Goal: Information Seeking & Learning: Check status

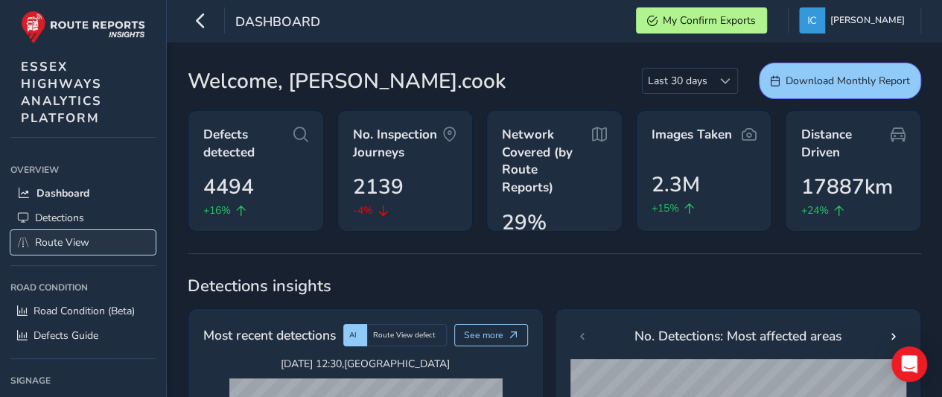
click at [51, 244] on span "Route View" at bounding box center [62, 242] width 54 height 14
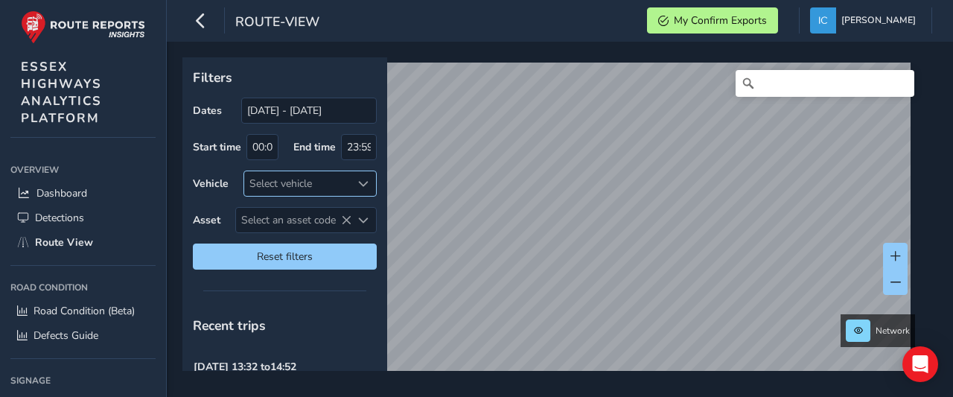
click at [268, 185] on div "Select vehicle" at bounding box center [297, 183] width 107 height 25
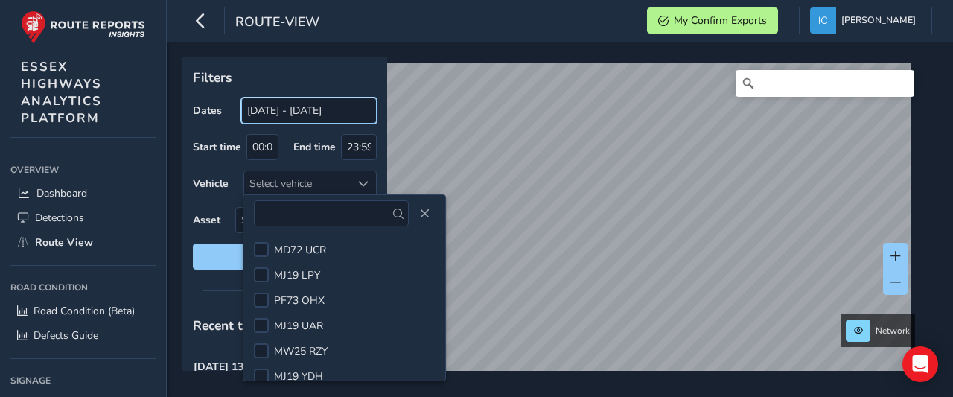
click at [277, 112] on input "[DATE] - [DATE]" at bounding box center [309, 111] width 136 height 26
click at [276, 112] on input "[DATE] - [DATE]" at bounding box center [309, 111] width 136 height 26
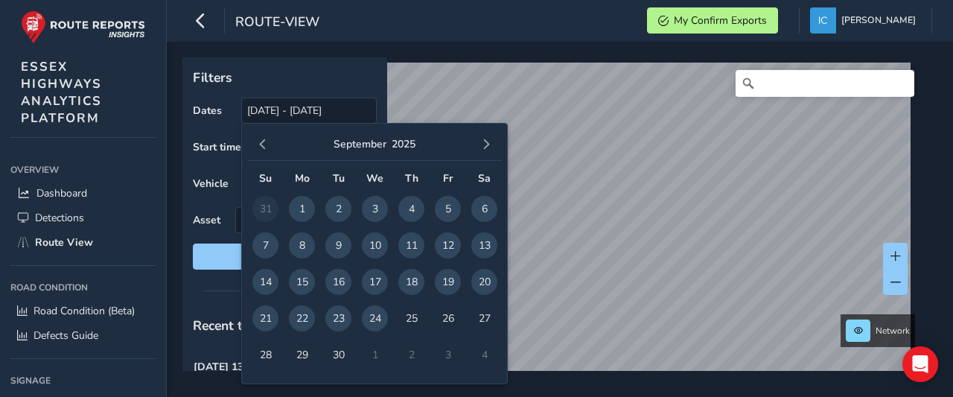
click at [301, 318] on span "22" at bounding box center [302, 318] width 26 height 26
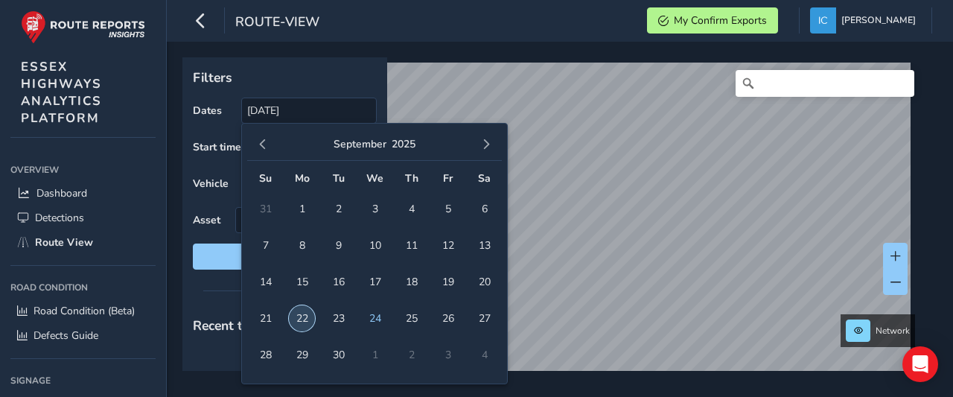
click at [301, 318] on span "22" at bounding box center [302, 318] width 26 height 26
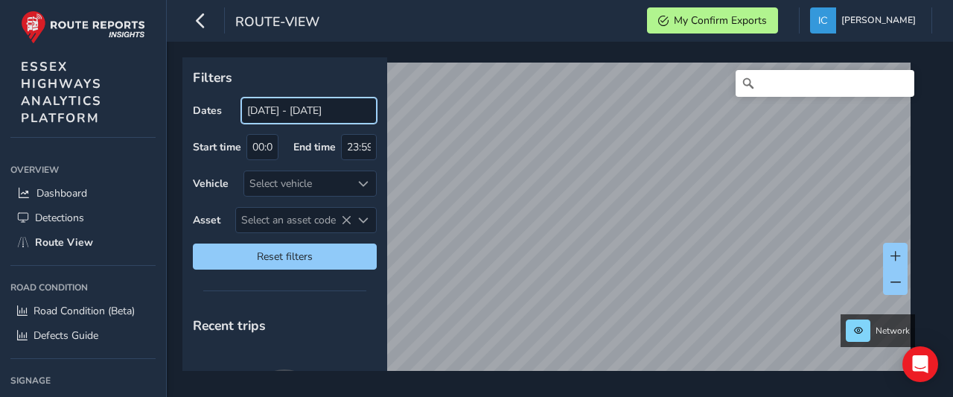
click at [280, 112] on input "22/09/2025 - 22/09/2025" at bounding box center [309, 111] width 136 height 26
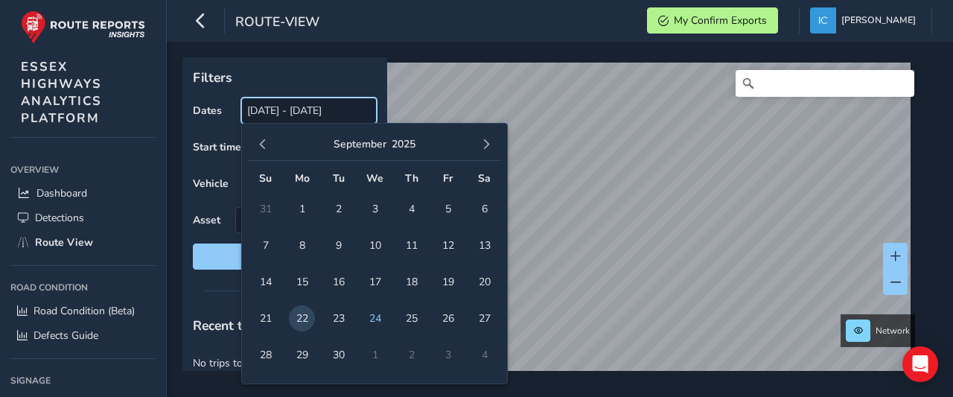
click at [280, 112] on input "22/09/2025 - 22/09/2025" at bounding box center [309, 111] width 136 height 26
click at [305, 316] on span "22" at bounding box center [302, 318] width 26 height 26
click at [366, 314] on span "24" at bounding box center [375, 318] width 26 height 26
type input "22/09/2025 - 24/09/2025"
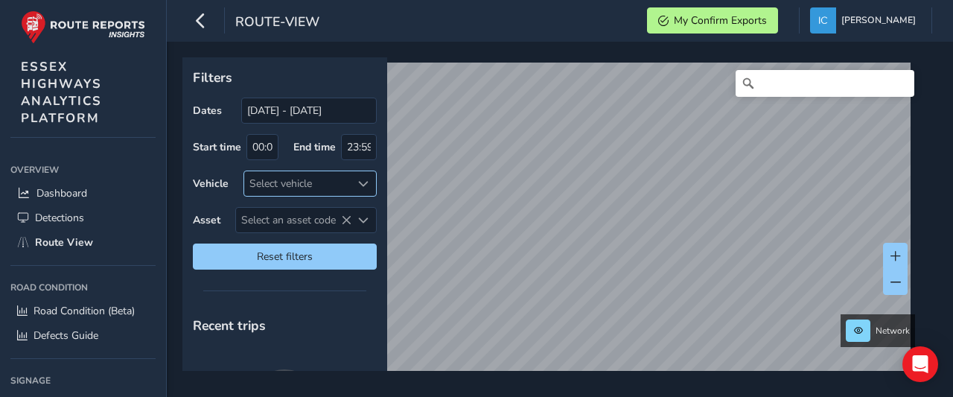
click at [271, 181] on div "Select vehicle" at bounding box center [297, 183] width 107 height 25
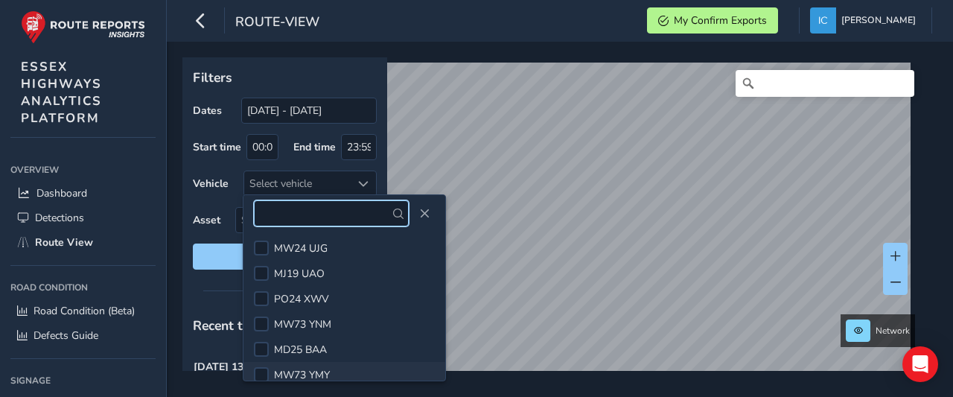
scroll to position [596, 0]
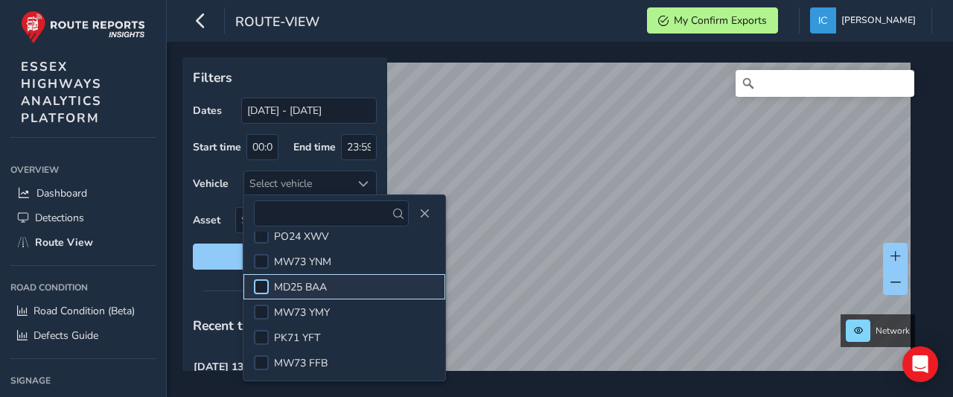
click at [264, 287] on div at bounding box center [261, 286] width 15 height 15
click at [206, 296] on div at bounding box center [284, 290] width 205 height 21
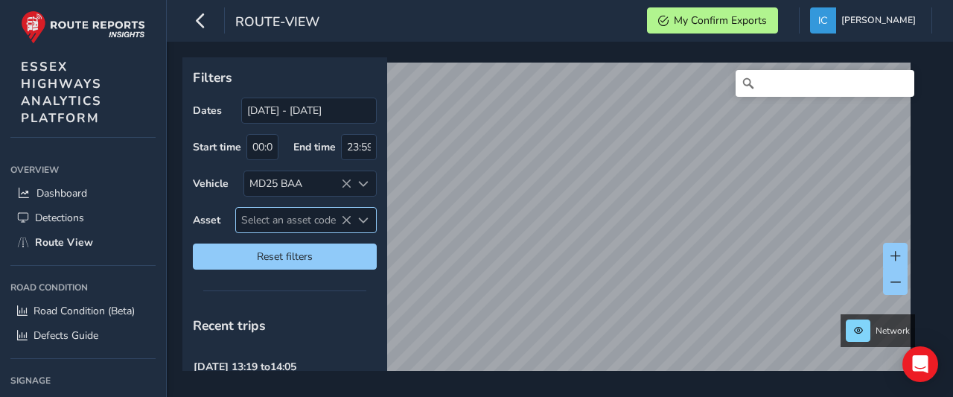
click at [249, 226] on span "Select an asset code" at bounding box center [293, 220] width 115 height 25
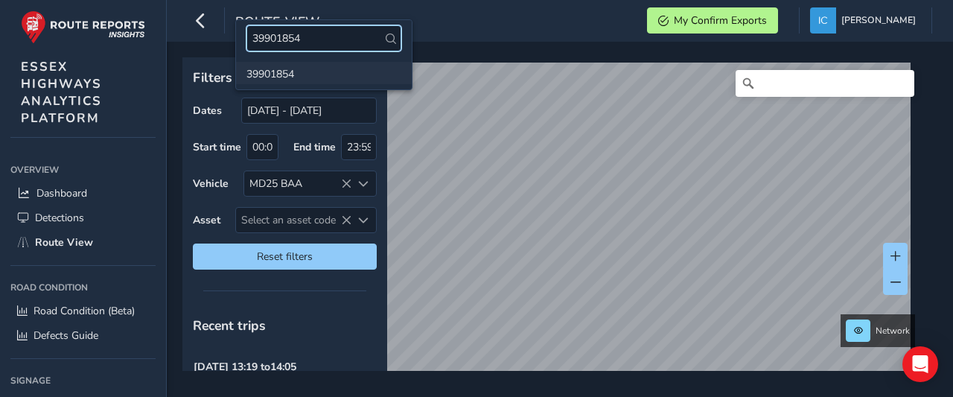
type input "39901854"
drag, startPoint x: 273, startPoint y: 75, endPoint x: 264, endPoint y: 75, distance: 8.9
click at [272, 75] on li "39901854" at bounding box center [324, 73] width 176 height 22
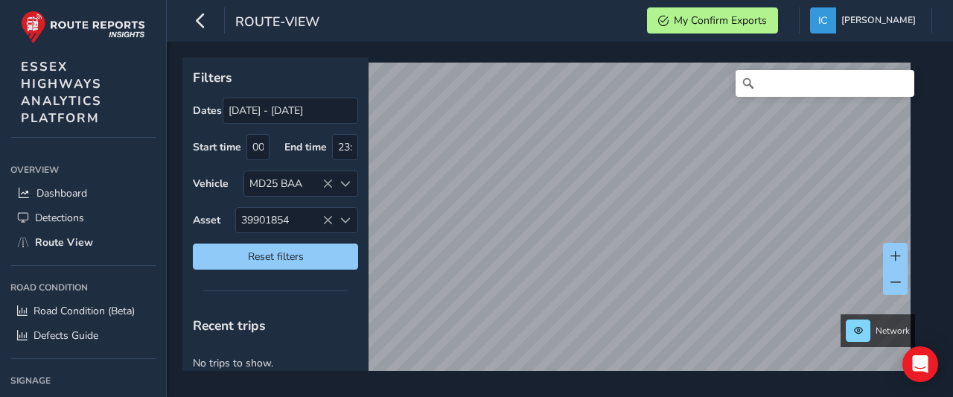
click at [791, 396] on html "route-view My Confirm Exports Ian Cook Colour Scheme: Dark Dim Light Logout Fil…" at bounding box center [476, 198] width 953 height 397
click at [710, 390] on div "Filters Dates 22/09/2025 - 24/09/2025 Start time 00:00 End time 23:59 Vehicle M…" at bounding box center [560, 219] width 786 height 355
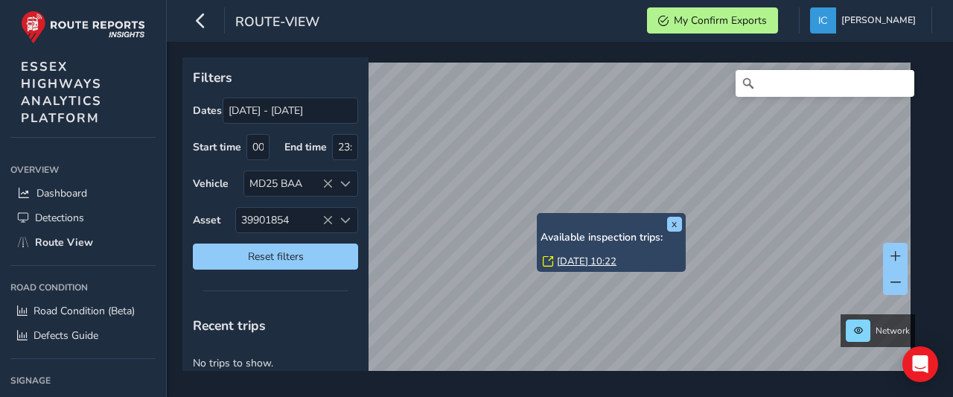
click at [591, 260] on link "Wed, 24 Sep, 10:22" at bounding box center [587, 261] width 60 height 13
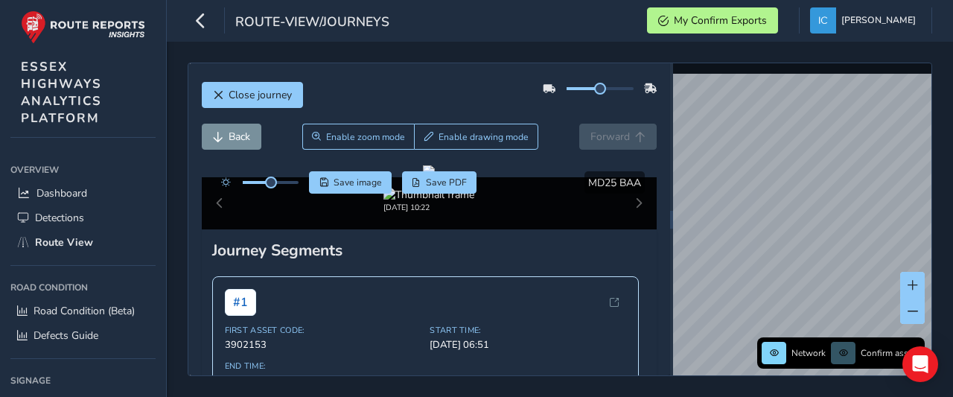
click at [601, 150] on div "Close journey Back Enable zoom mode Enable drawing mode Forward Click and Drag …" at bounding box center [560, 220] width 745 height 314
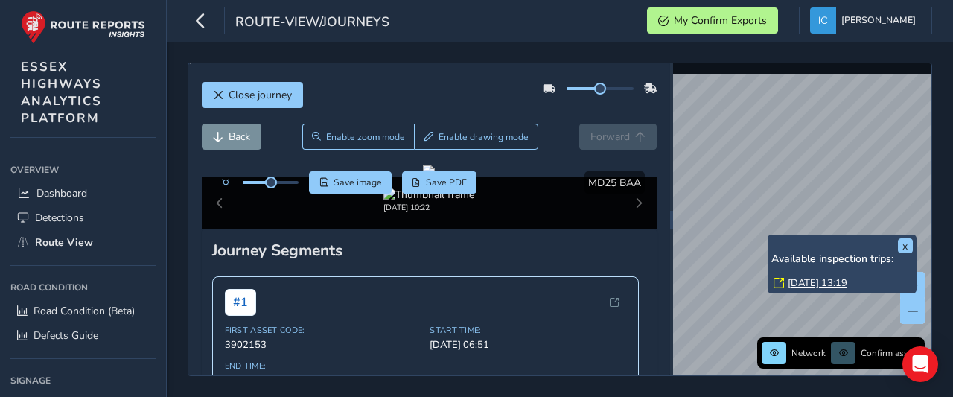
click at [821, 279] on link "Wed, 24 Sep, 13:19" at bounding box center [818, 282] width 60 height 13
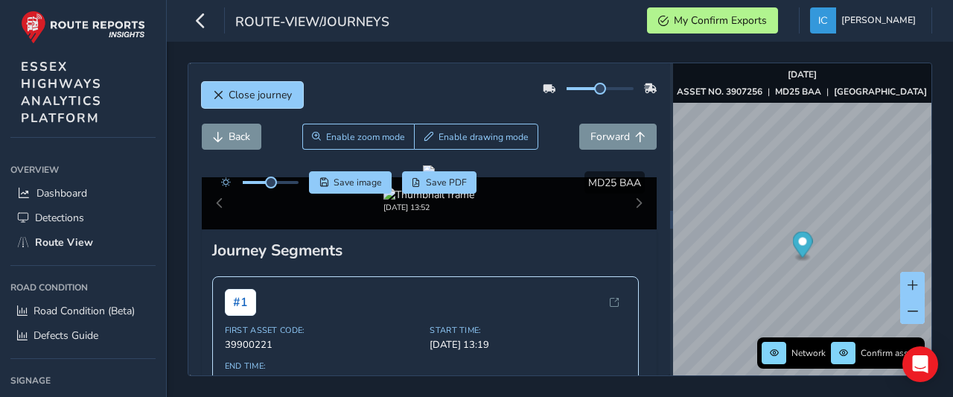
click at [240, 90] on span "Close journey" at bounding box center [260, 95] width 63 height 14
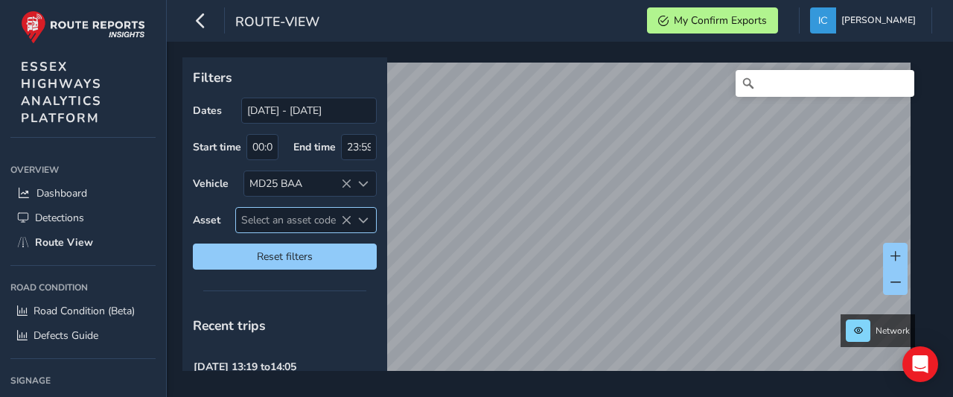
click at [281, 215] on span "Select an asset code" at bounding box center [293, 220] width 115 height 25
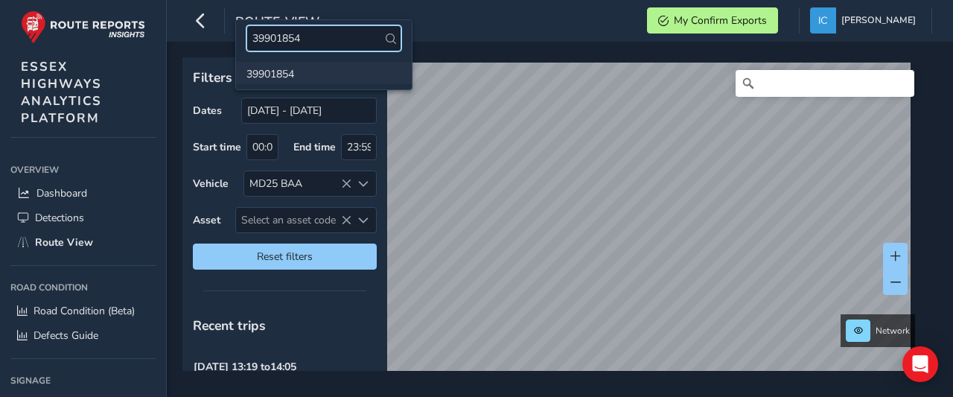
type input "39901854"
click at [274, 81] on li "39901854" at bounding box center [324, 73] width 176 height 22
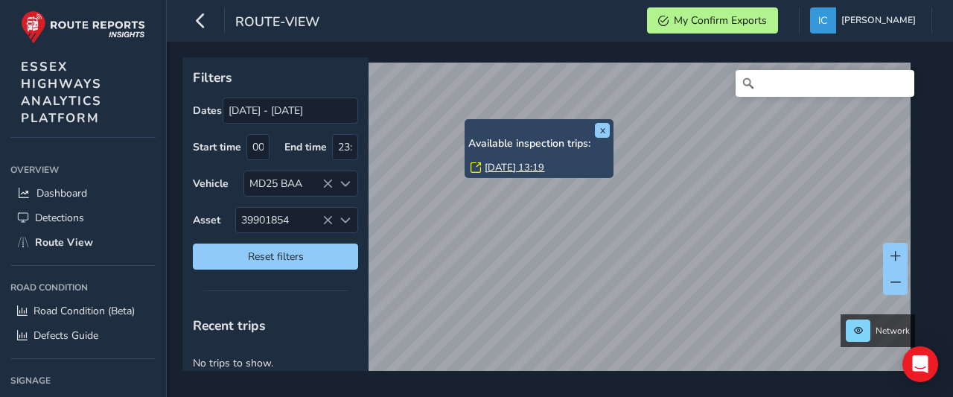
click at [514, 165] on link "Wed, 24 Sep, 13:19" at bounding box center [515, 167] width 60 height 13
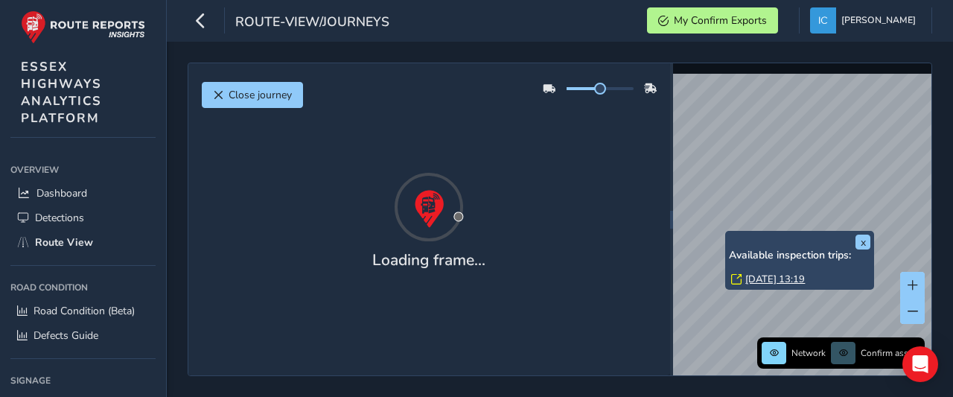
click at [780, 276] on link "Wed, 24 Sep, 13:19" at bounding box center [775, 279] width 60 height 13
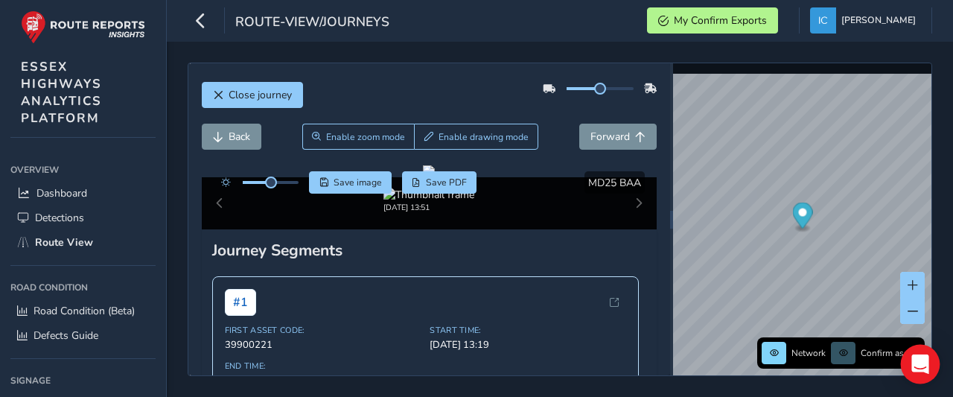
click at [925, 365] on icon "Open Intercom Messenger" at bounding box center [919, 363] width 17 height 19
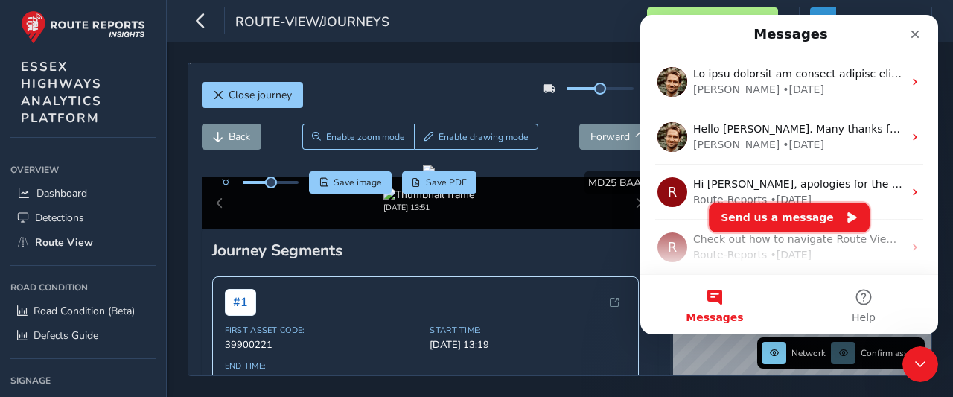
click at [757, 223] on button "Send us a message" at bounding box center [789, 218] width 161 height 30
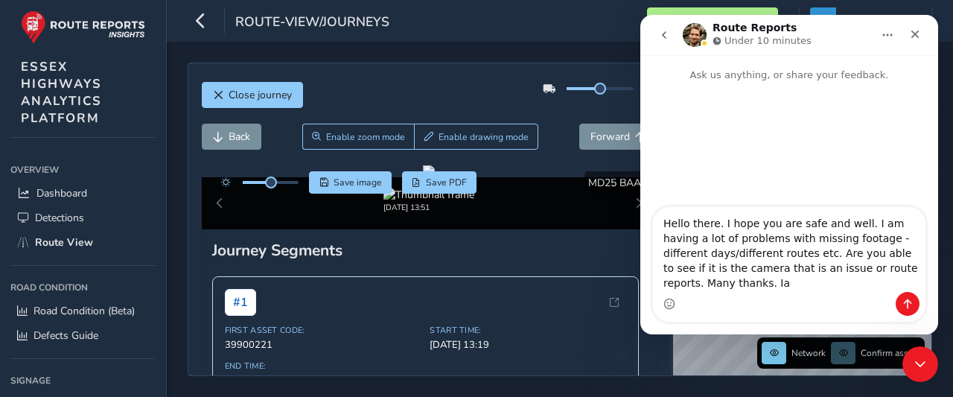
type textarea "Hello there. I hope you are safe and well. I am having a lot of problems with m…"
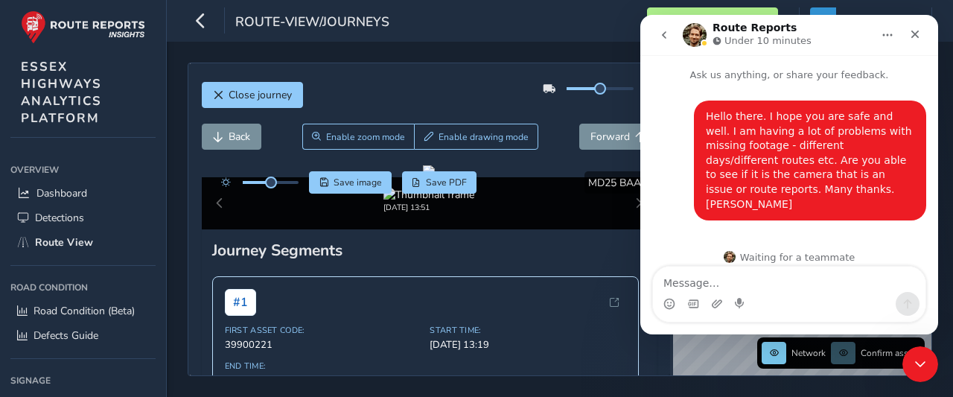
click at [664, 34] on icon "go back" at bounding box center [664, 34] width 4 height 7
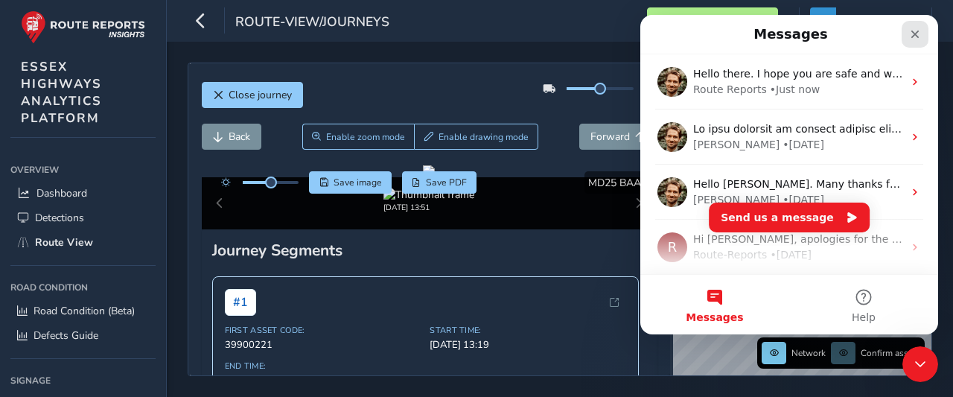
click at [916, 38] on icon "Close" at bounding box center [915, 34] width 12 height 12
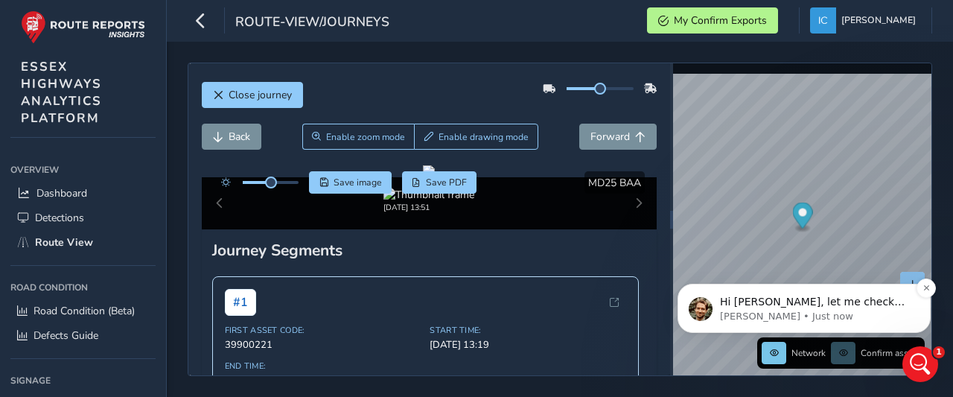
click at [816, 304] on span "Hi [PERSON_NAME], let me check the status of your device" at bounding box center [812, 309] width 185 height 27
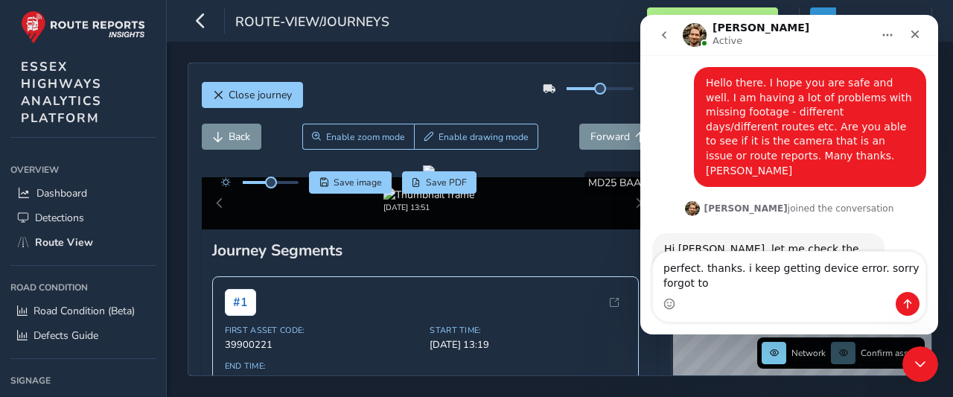
scroll to position [48, 0]
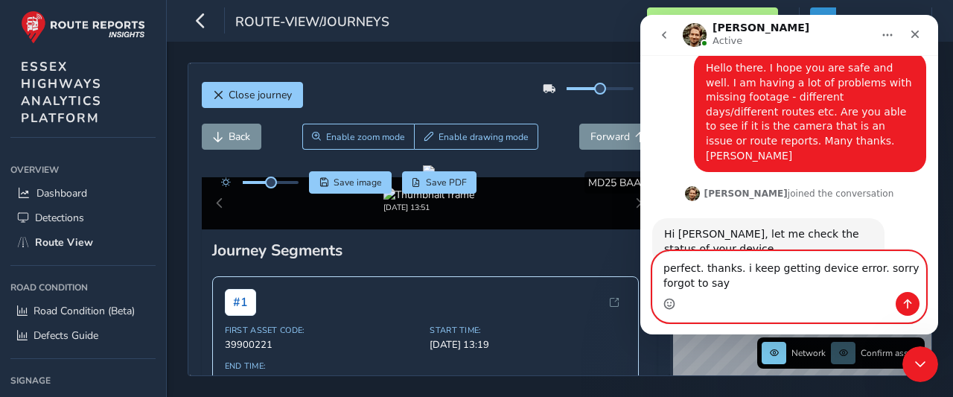
click at [671, 305] on icon "Emoji picker" at bounding box center [670, 304] width 12 height 12
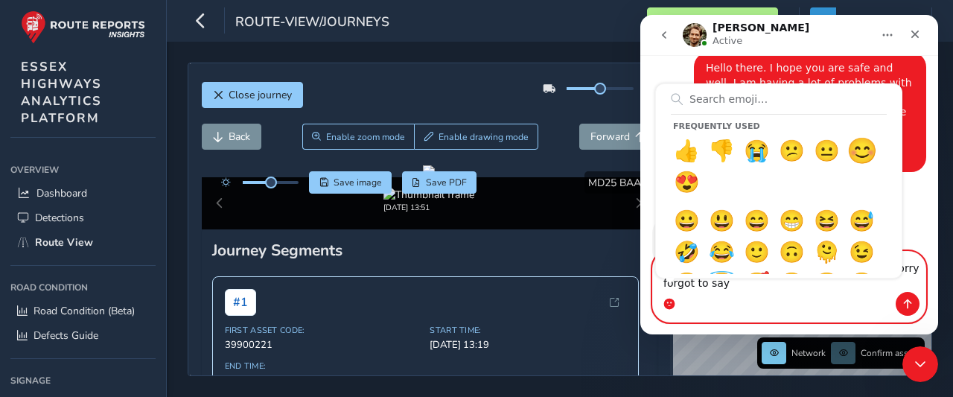
type textarea "perfect. thanks. i keep getting device error. sorry forgot to say 😊"
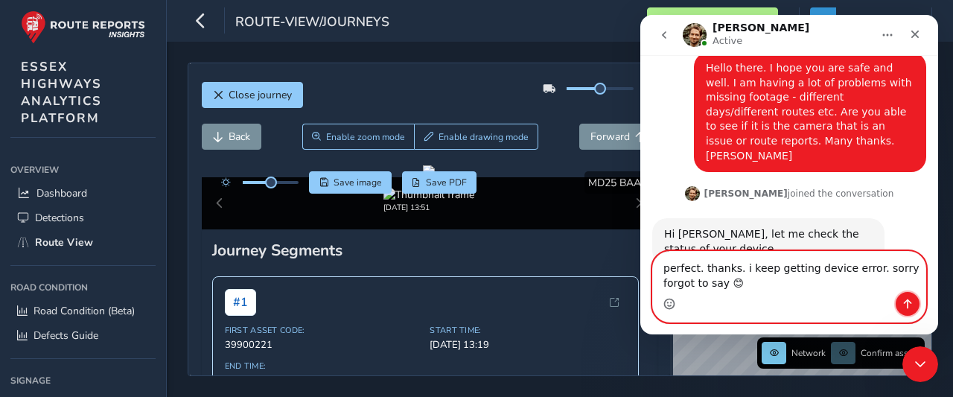
click at [906, 305] on icon "Send a message…" at bounding box center [908, 304] width 12 height 12
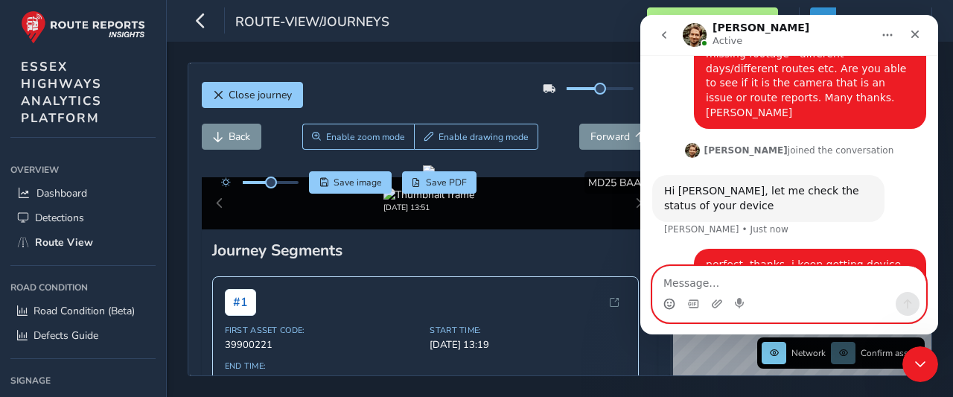
scroll to position [92, 0]
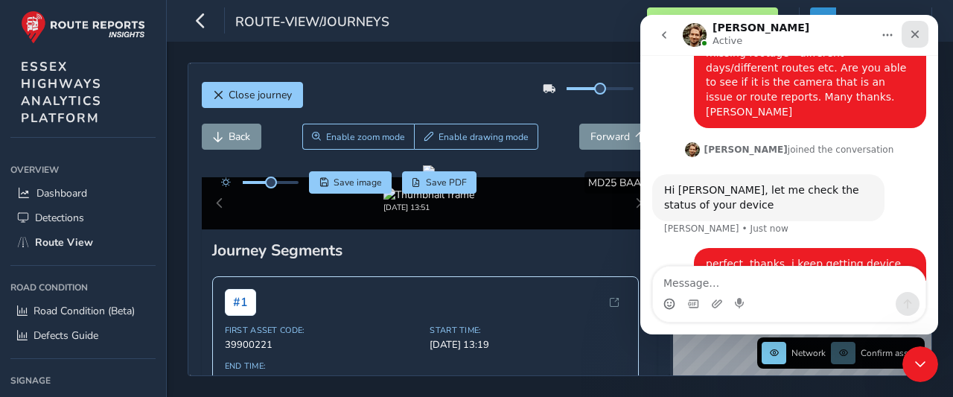
click at [914, 32] on icon "Close" at bounding box center [915, 34] width 12 height 12
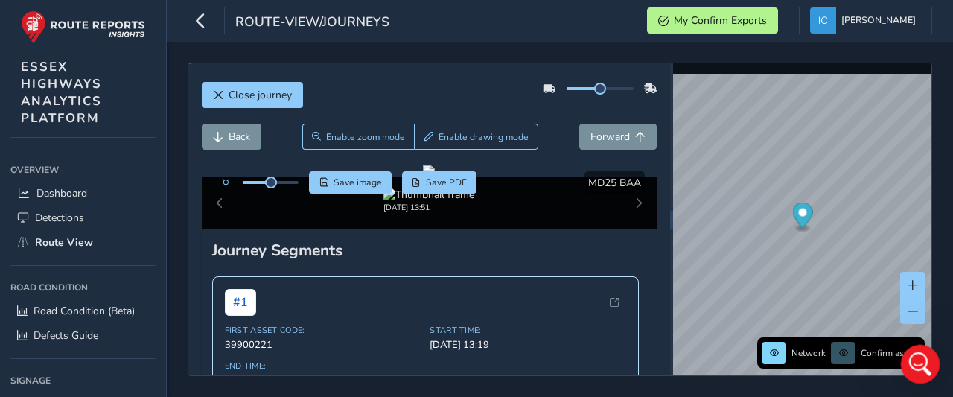
click at [932, 364] on div "Open Intercom Messenger" at bounding box center [918, 361] width 49 height 49
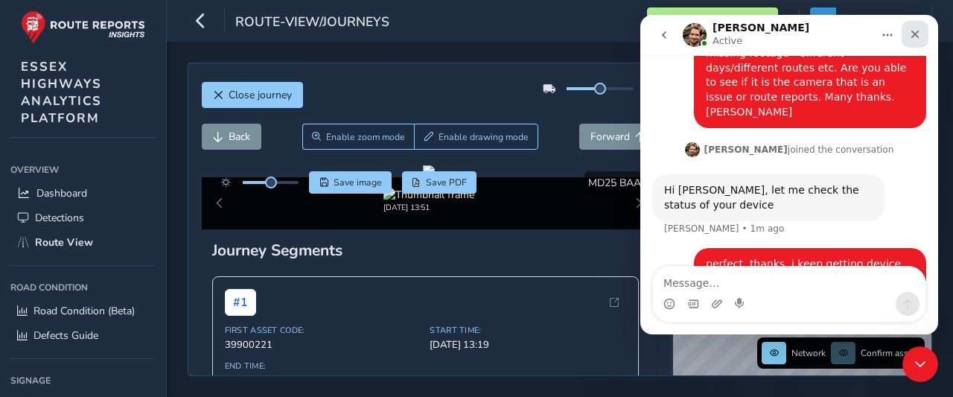
click at [917, 29] on icon "Close" at bounding box center [915, 34] width 12 height 12
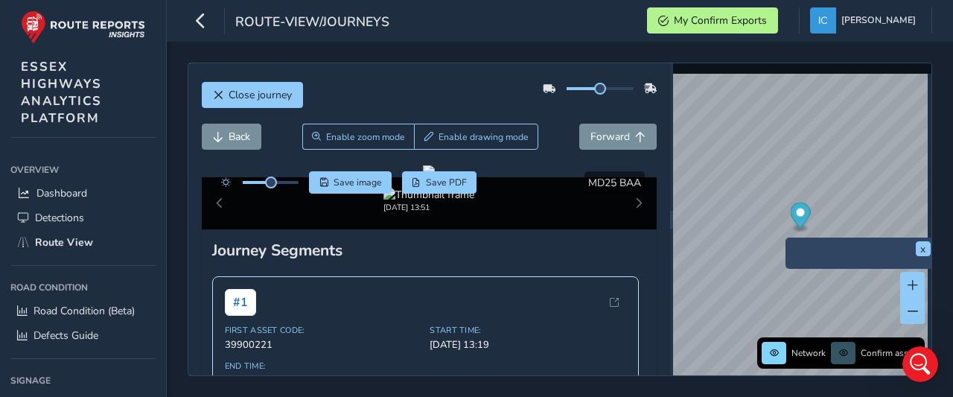
scroll to position [150, 0]
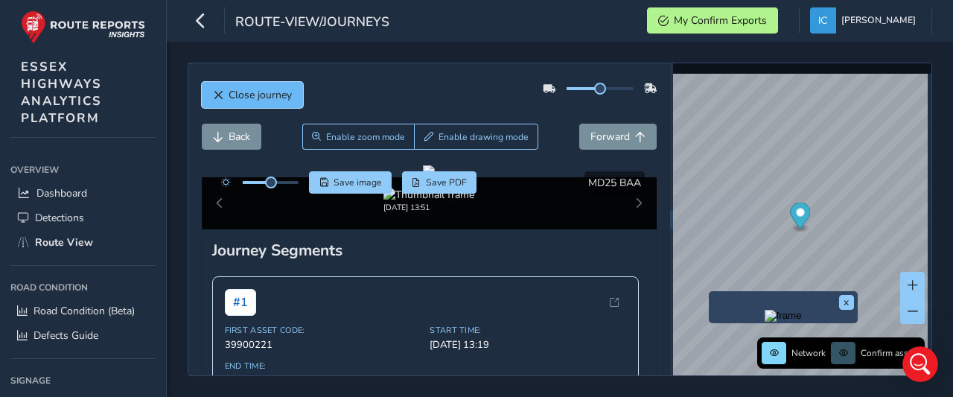
click at [266, 95] on span "Close journey" at bounding box center [260, 95] width 63 height 14
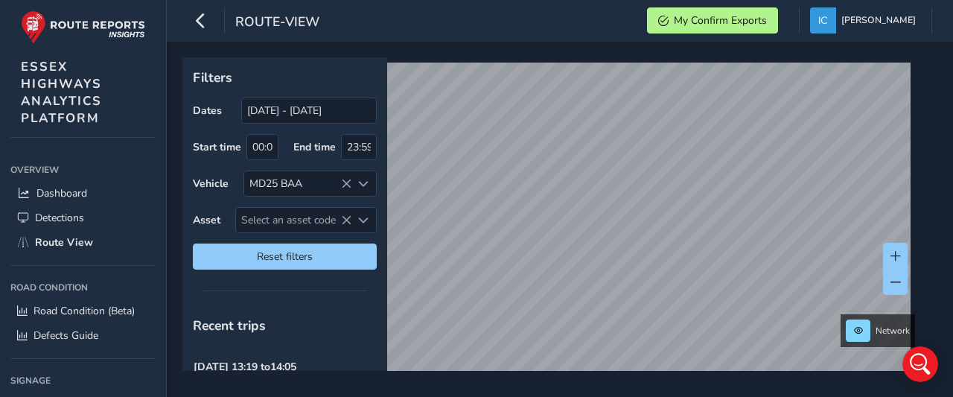
type input "[DATE] - [DATE]"
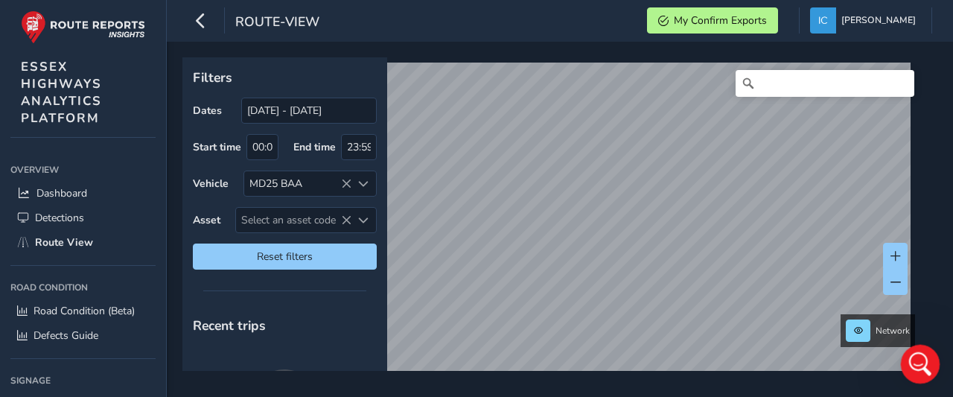
scroll to position [92, 0]
click at [921, 363] on icon "Open Intercom Messenger" at bounding box center [918, 362] width 25 height 25
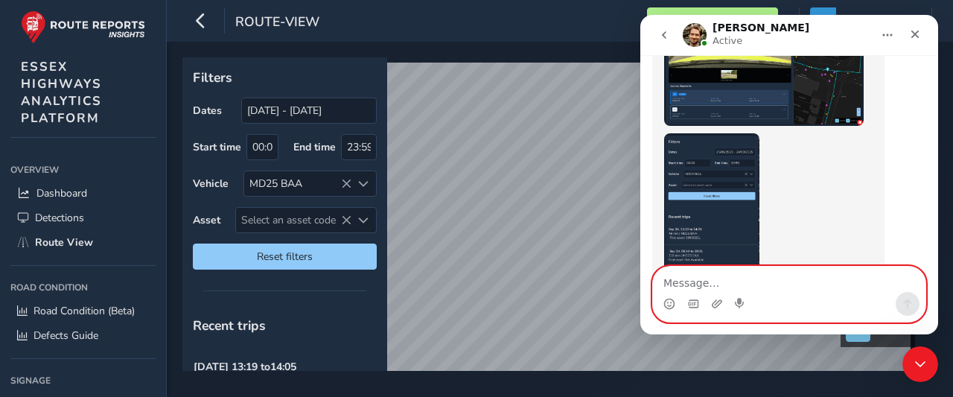
scroll to position [525, 0]
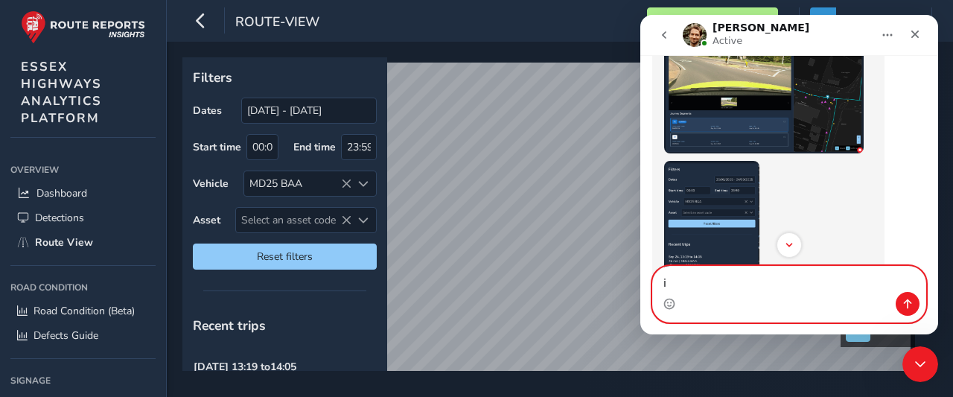
type textarea "i"
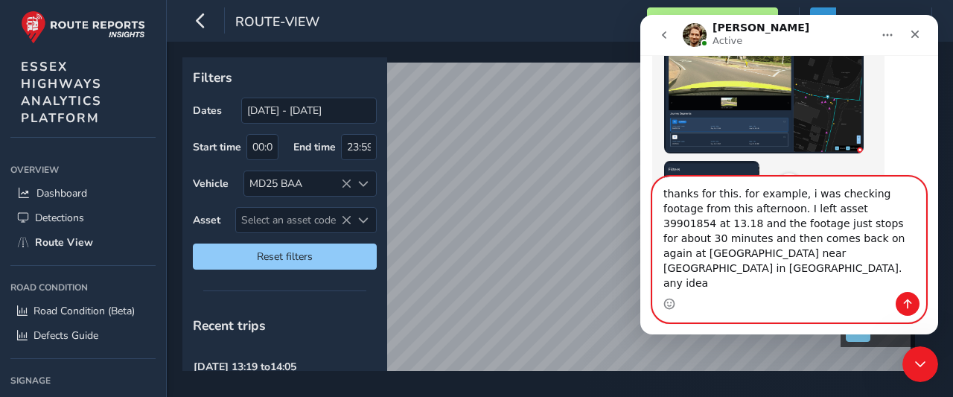
type textarea "thanks for this. for example, i was checking footage from this afternoon. I lef…"
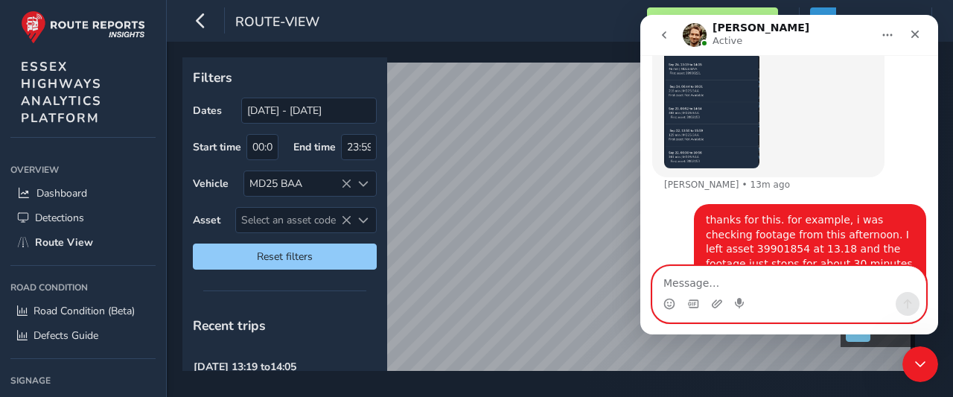
scroll to position [774, 0]
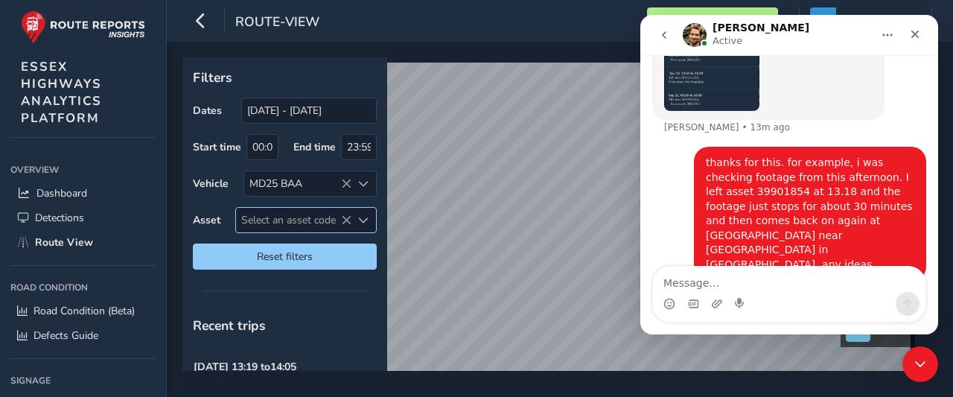
click at [264, 223] on span "Select an asset code" at bounding box center [293, 220] width 115 height 25
type input "3"
type input "9"
type input "0"
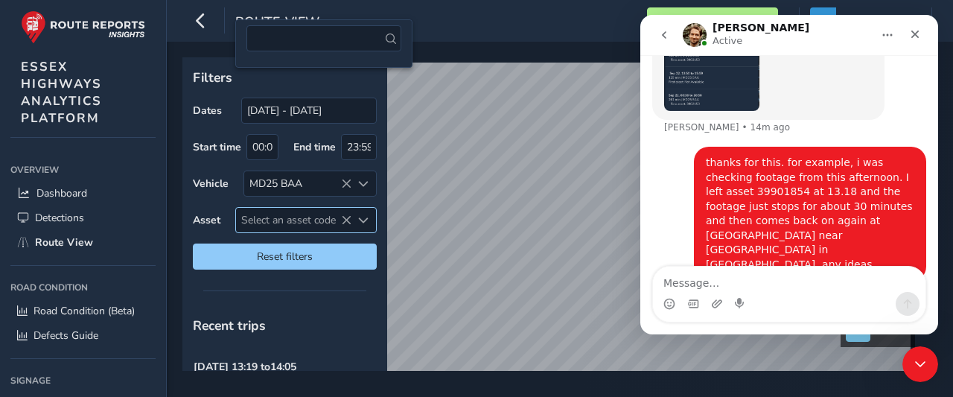
type input "0"
type input "2"
type input "0"
type input "9"
click at [259, 224] on span "Select an asset code" at bounding box center [293, 220] width 115 height 25
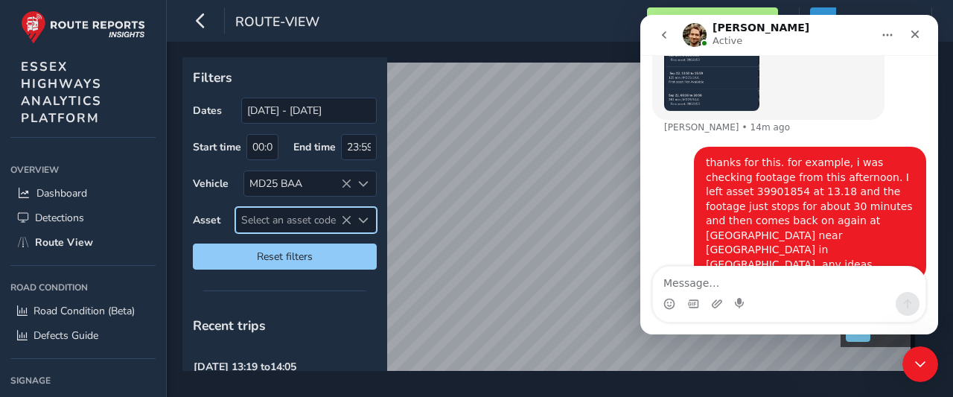
click at [362, 220] on span "Select an asset code" at bounding box center [363, 220] width 10 height 10
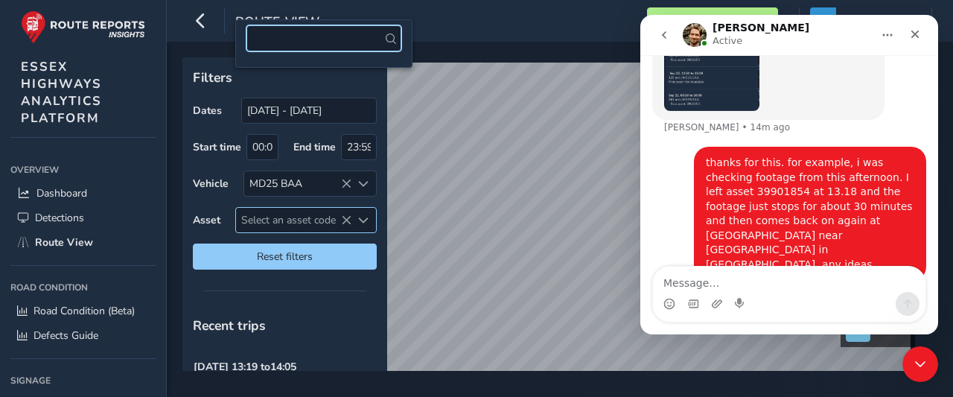
type input "3"
type input "9"
type input "0"
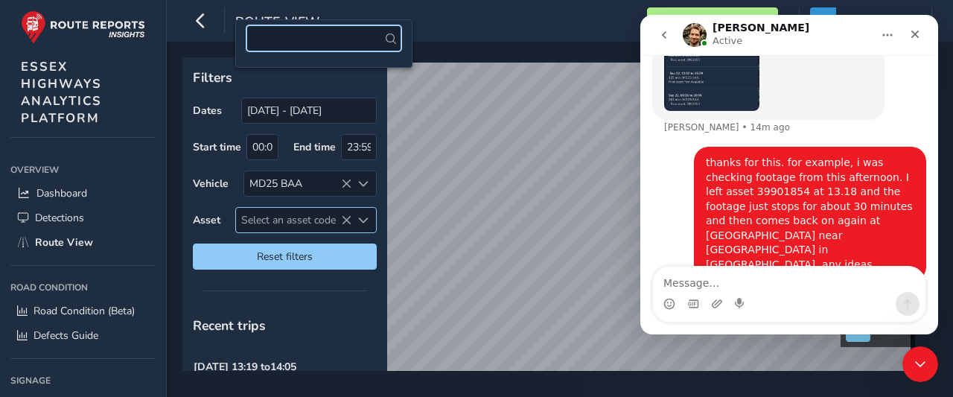
type input "2"
type input "0"
type input "9"
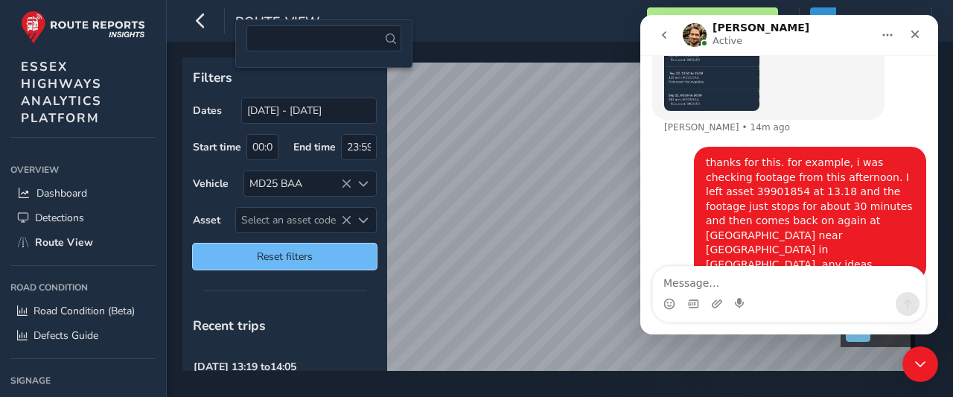
click at [288, 257] on span "Reset filters" at bounding box center [285, 256] width 162 height 14
click at [290, 258] on span "Reset filters" at bounding box center [285, 256] width 162 height 14
click at [249, 249] on span "Reset filters" at bounding box center [285, 256] width 162 height 14
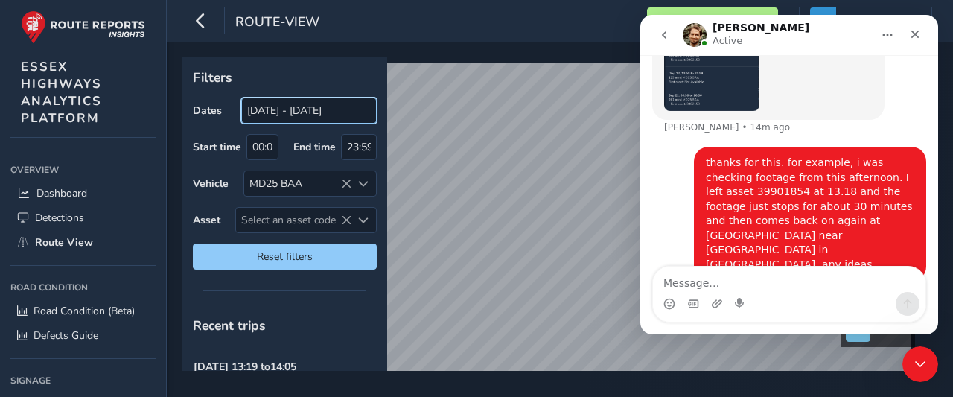
click at [267, 109] on input "[DATE] - [DATE]" at bounding box center [309, 111] width 136 height 26
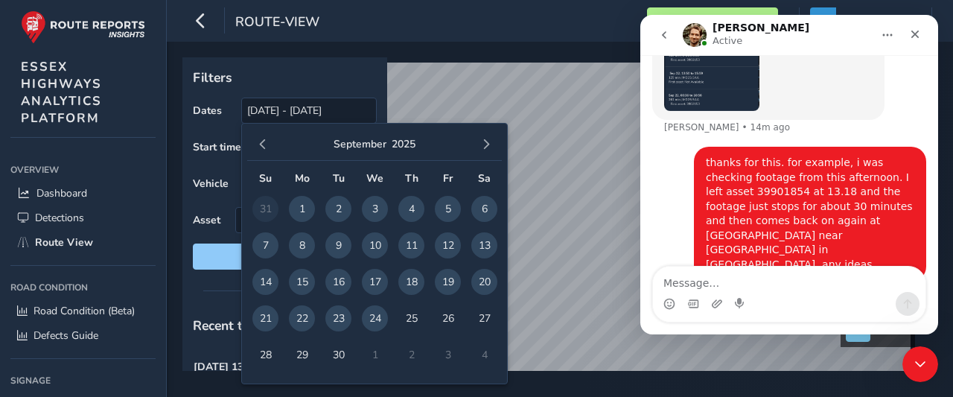
click at [267, 319] on span "21" at bounding box center [265, 318] width 26 height 26
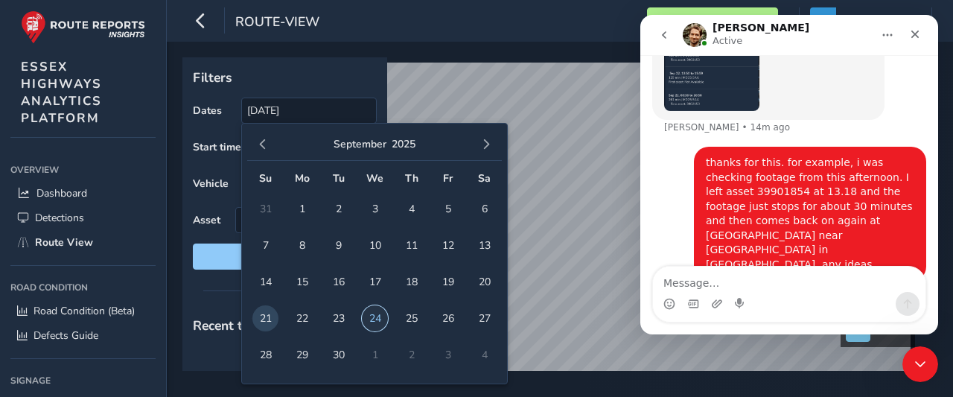
click at [371, 317] on span "24" at bounding box center [375, 318] width 26 height 26
type input "21/09/2025 - 24/09/2025"
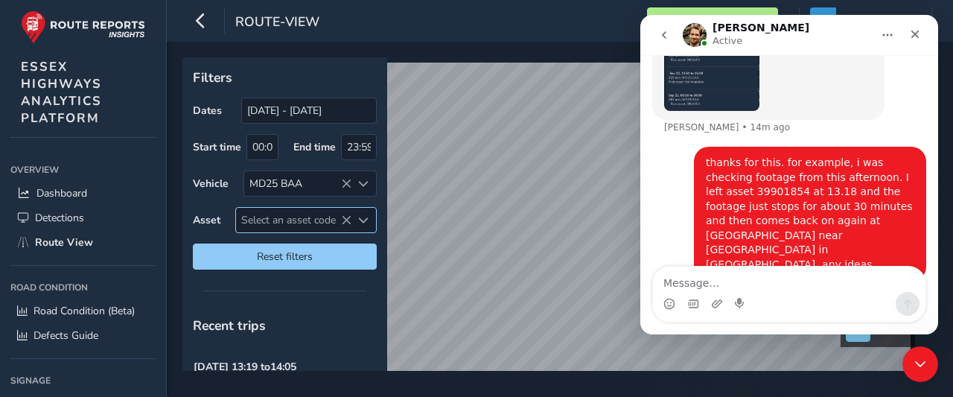
click at [270, 221] on span "Select an asset code" at bounding box center [293, 220] width 115 height 25
type input "3"
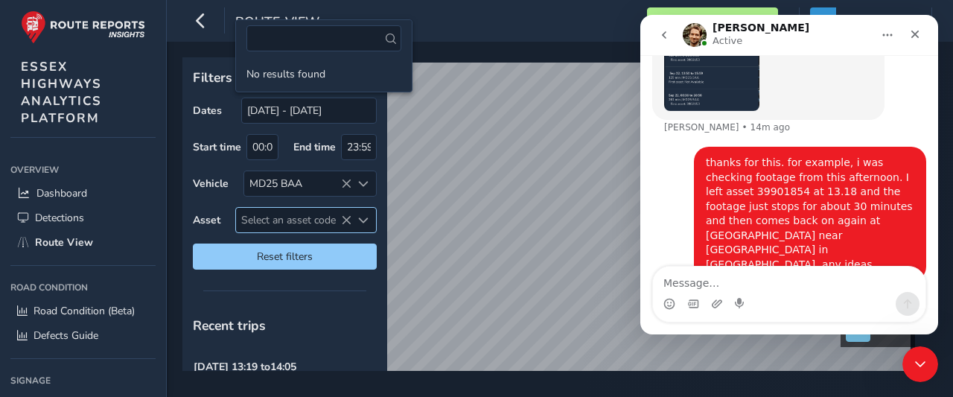
type input "9"
type input "0"
type input "2"
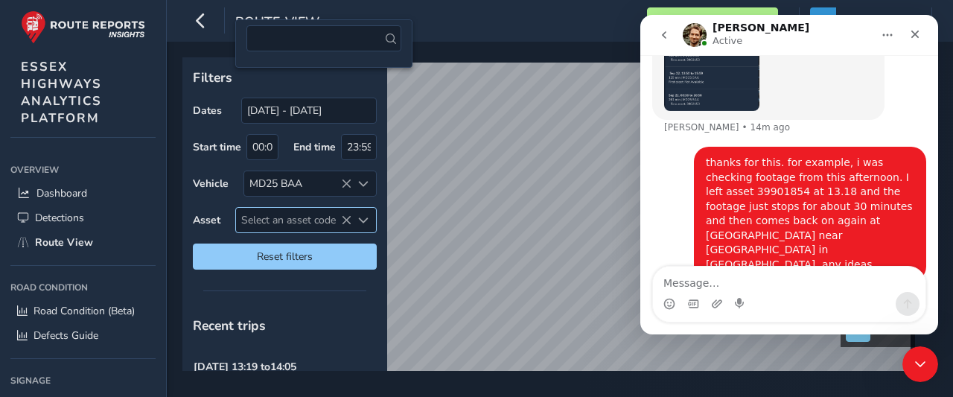
type input "0"
type input "9"
click at [200, 25] on icon "button" at bounding box center [201, 20] width 16 height 26
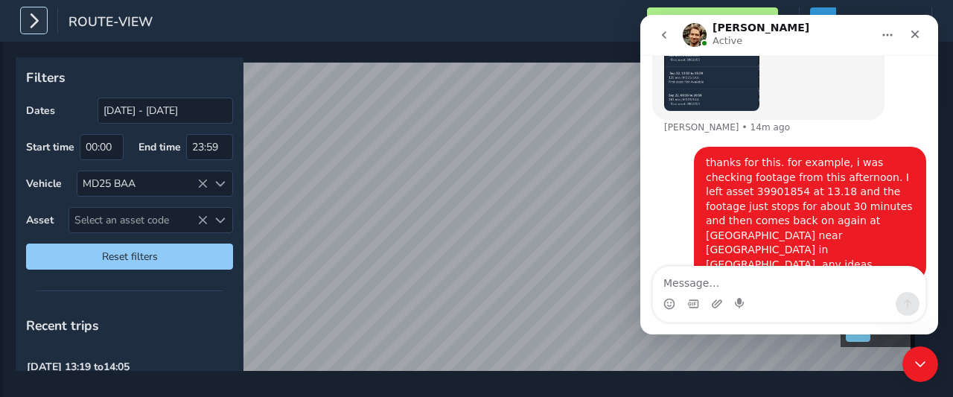
click at [30, 23] on icon "button" at bounding box center [34, 20] width 16 height 26
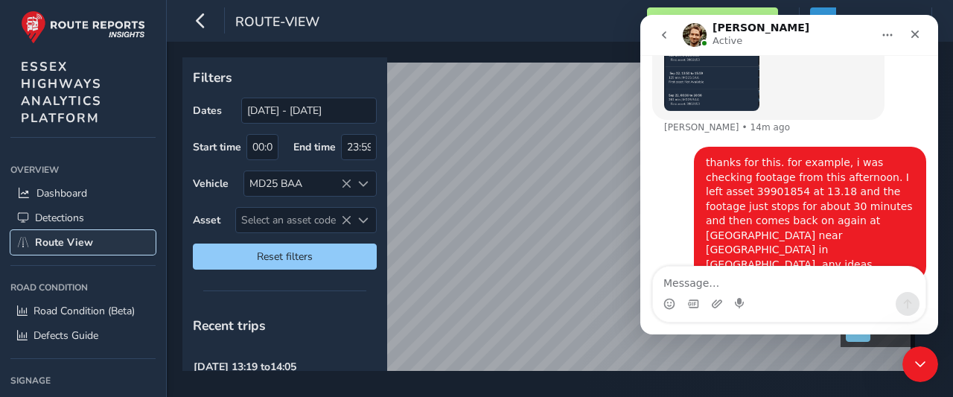
click at [60, 238] on span "Route View" at bounding box center [64, 242] width 58 height 14
click at [54, 240] on span "Route View" at bounding box center [64, 242] width 58 height 14
click at [271, 220] on span "Select an asset code" at bounding box center [293, 220] width 115 height 25
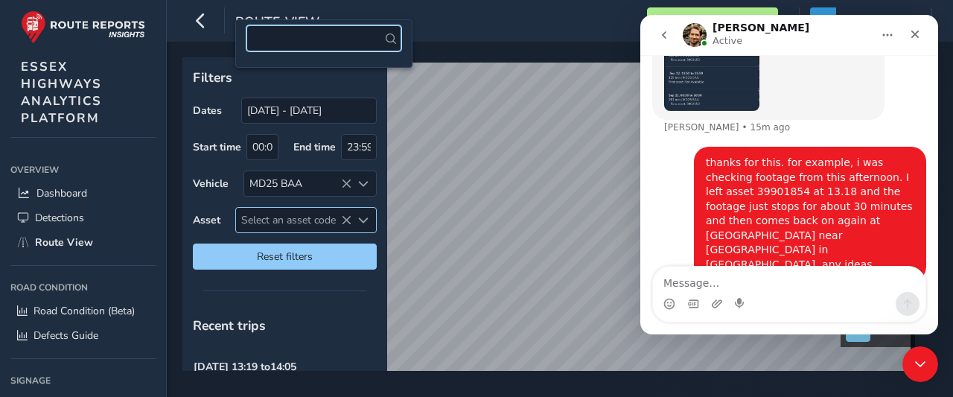
type input "3"
type input "9"
type input "0"
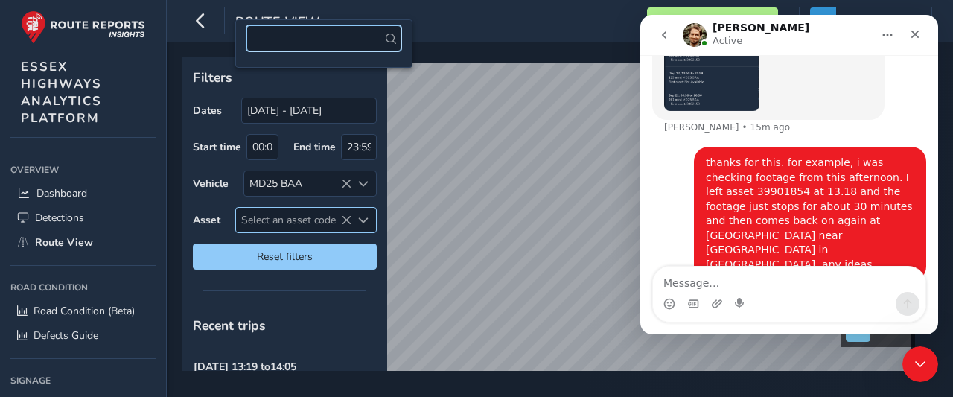
type input "2"
type input "0"
type input "9"
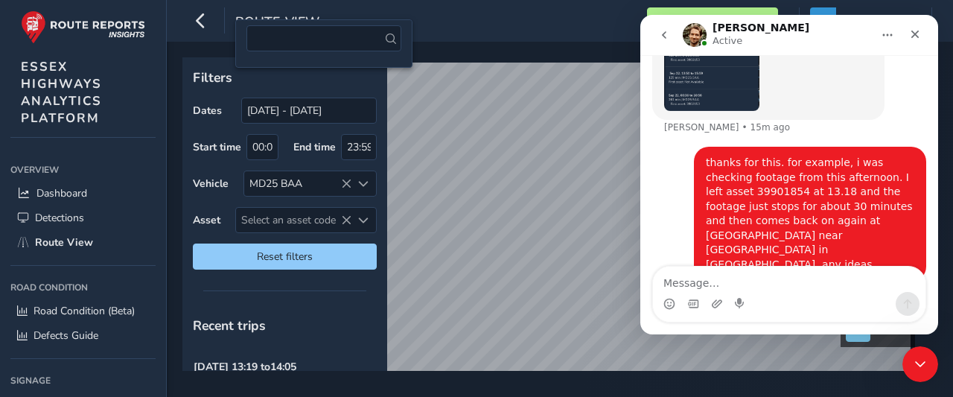
click at [386, 42] on icon at bounding box center [391, 39] width 10 height 10
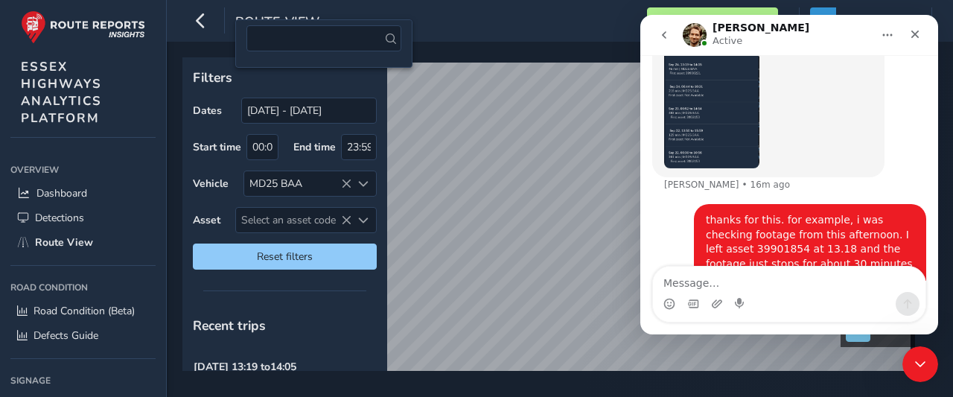
click at [650, 396] on div "Filters Dates 21/09/2025 - 24/09/2025 Start time 00:00 End time 23:59 Vehicle M…" at bounding box center [560, 219] width 786 height 355
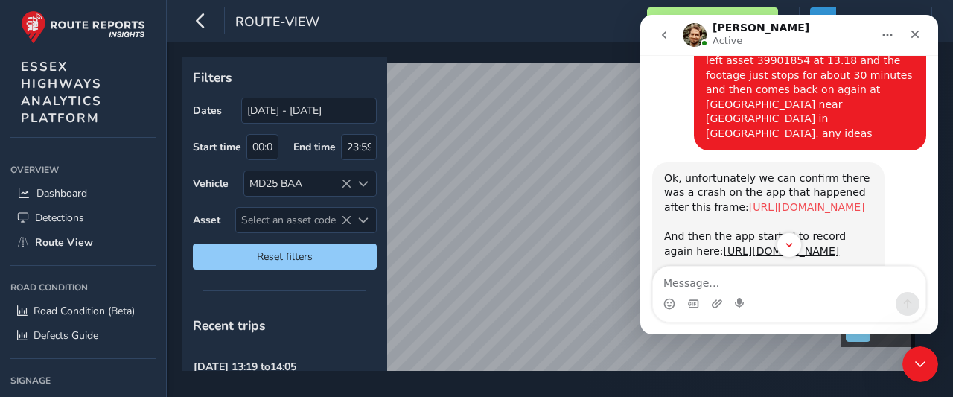
scroll to position [872, 0]
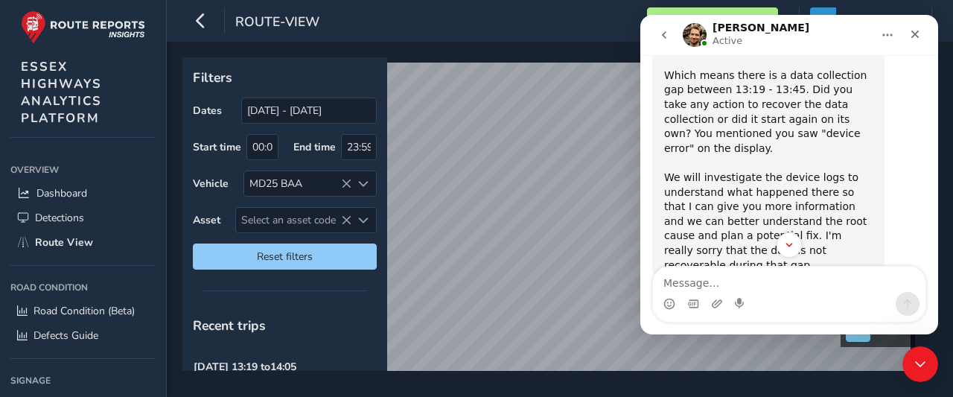
scroll to position [1170, 0]
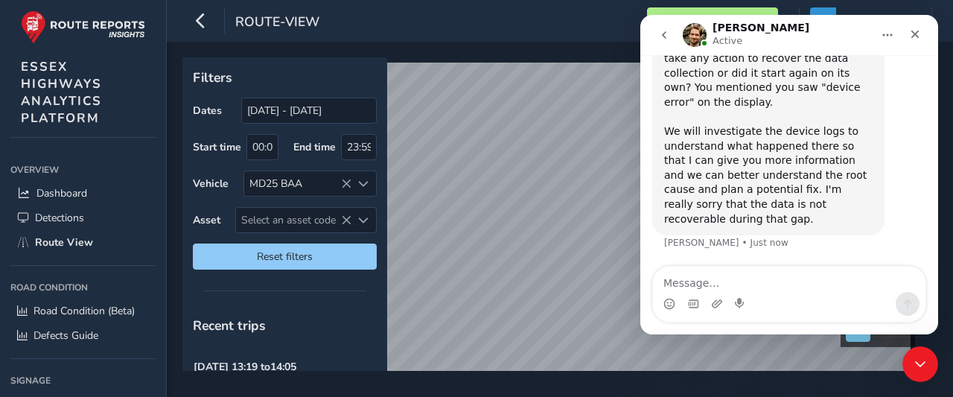
click at [681, 283] on textarea "Message…" at bounding box center [789, 279] width 273 height 25
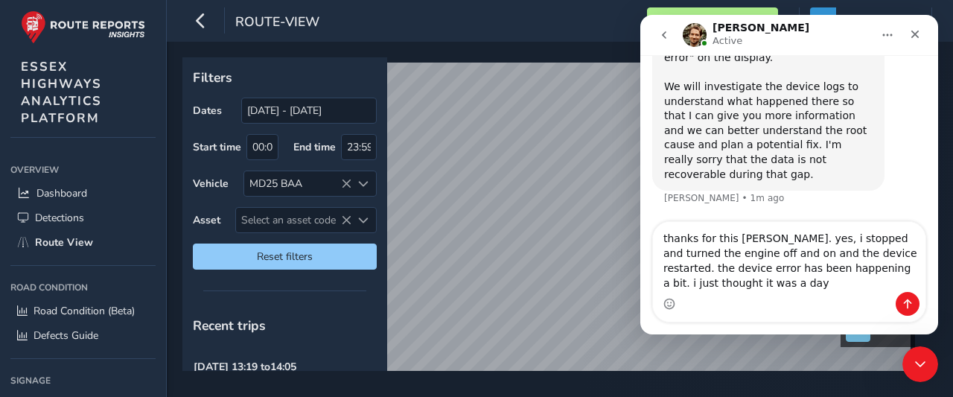
scroll to position [1215, 0]
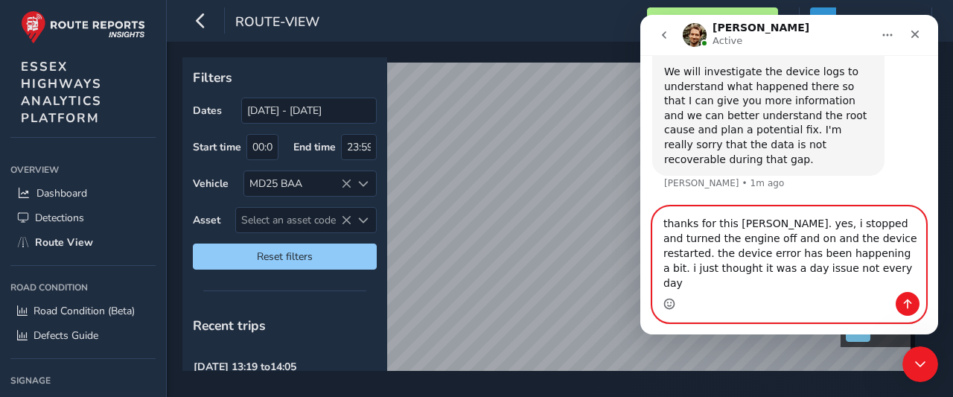
click at [670, 300] on icon "Emoji picker" at bounding box center [670, 304] width 12 height 12
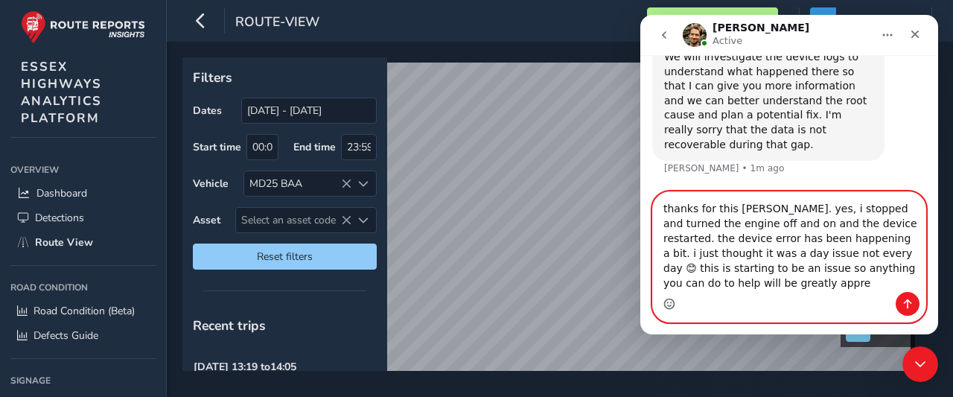
scroll to position [1244, 0]
type textarea "thanks for this [PERSON_NAME]. yes, i stopped and turned the engine off and on …"
click at [906, 305] on icon "Send a message…" at bounding box center [908, 304] width 12 height 12
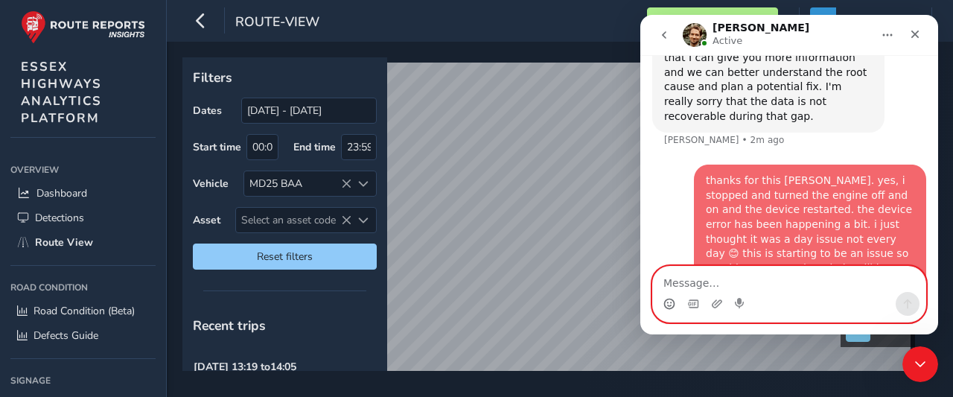
scroll to position [1302, 0]
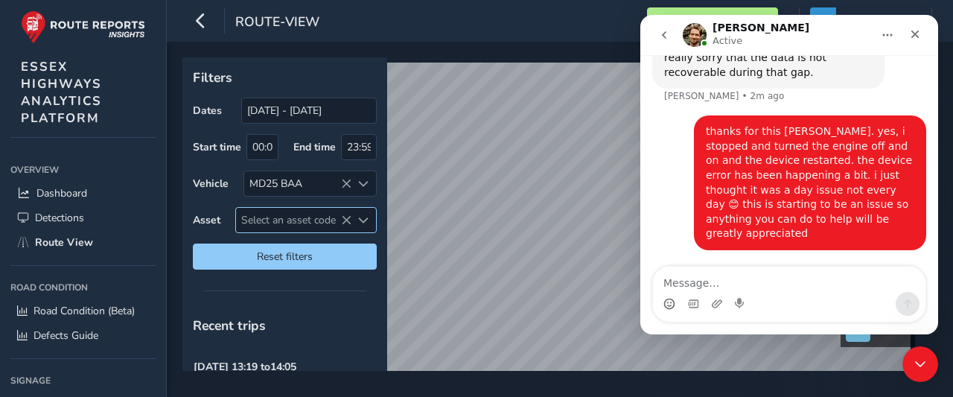
click at [271, 215] on span "Select an asset code" at bounding box center [293, 220] width 115 height 25
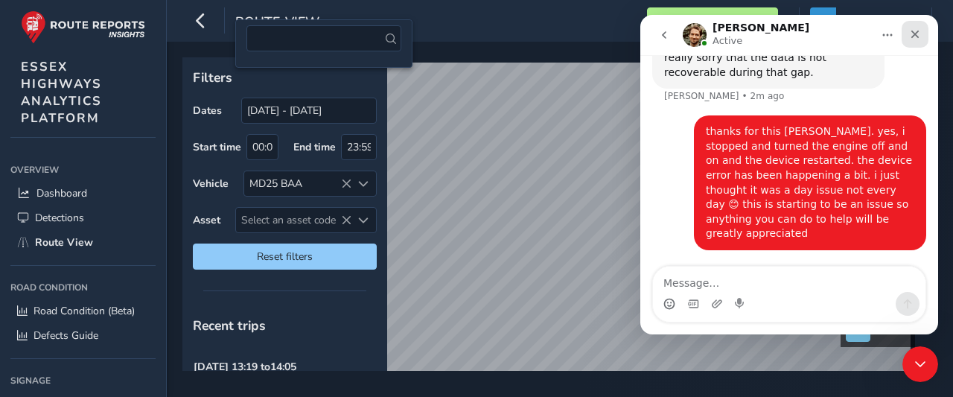
drag, startPoint x: 914, startPoint y: 34, endPoint x: 1543, endPoint y: 49, distance: 628.7
click at [914, 34] on icon "Close" at bounding box center [915, 35] width 8 height 8
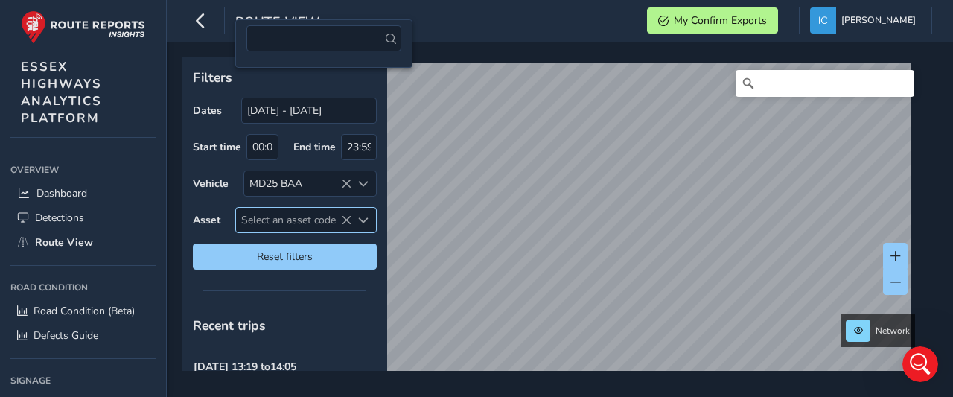
click at [273, 224] on span "Select an asset code" at bounding box center [293, 220] width 115 height 25
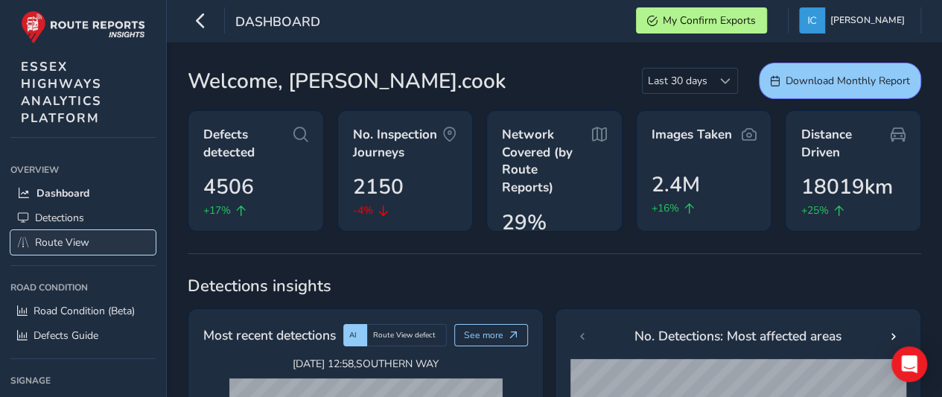
click at [71, 237] on span "Route View" at bounding box center [62, 242] width 54 height 14
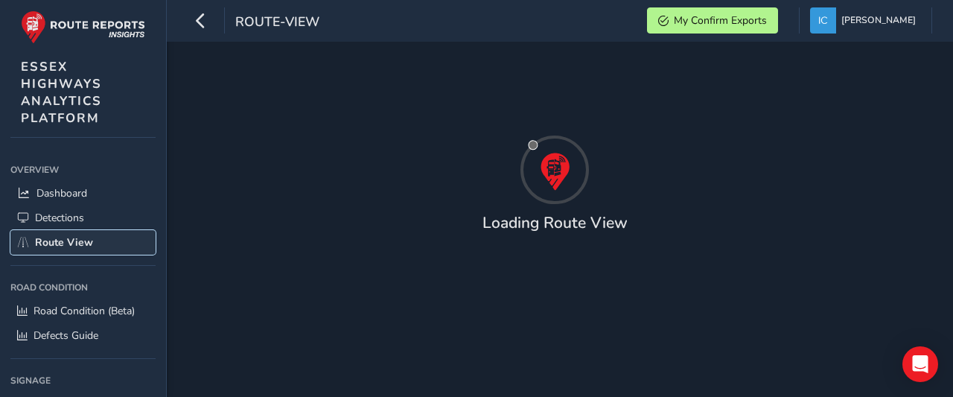
type input "[DATE] - [DATE]"
type input "00:00"
type input "23:59"
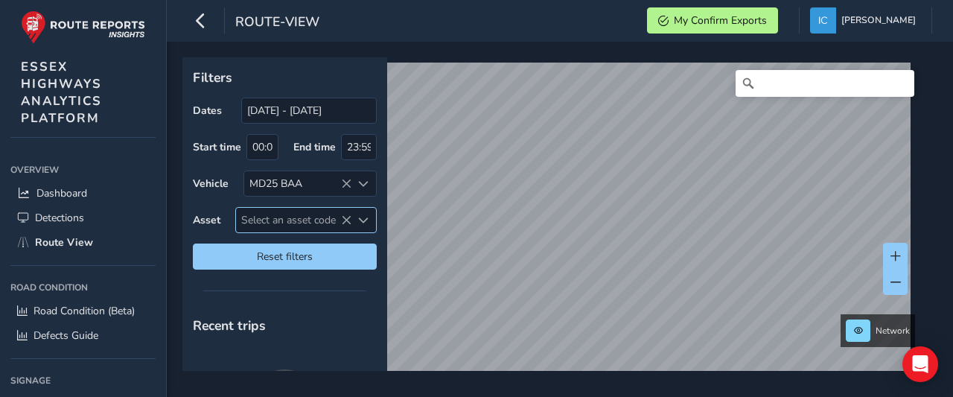
click at [270, 212] on span "Select an asset code" at bounding box center [293, 220] width 115 height 25
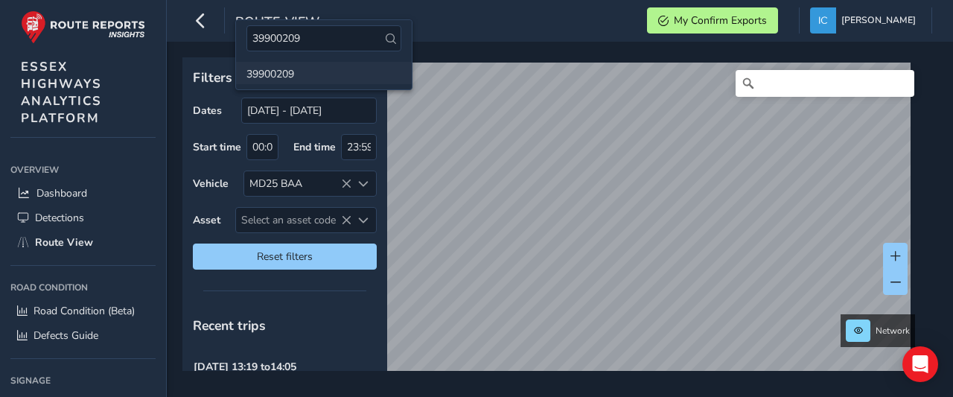
type input "39900209"
click at [262, 72] on li "39900209" at bounding box center [324, 73] width 176 height 22
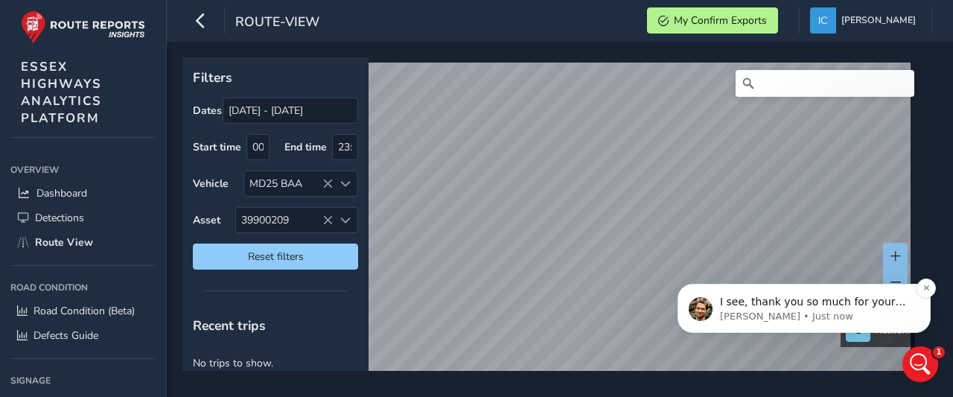
click at [779, 308] on span "I see, thank you so much for your collaboration. This will help us to pinpoint …" at bounding box center [813, 317] width 186 height 42
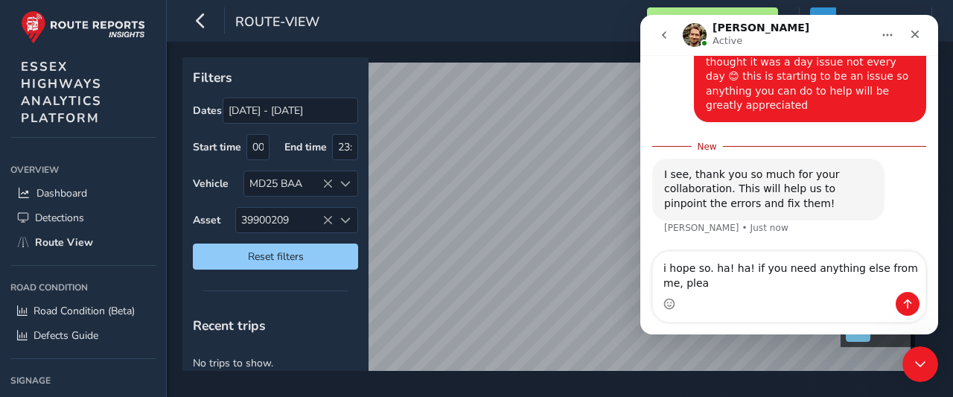
scroll to position [1415, 0]
type textarea "i hope so. ha! ha! if you need anything else from me, please ask"
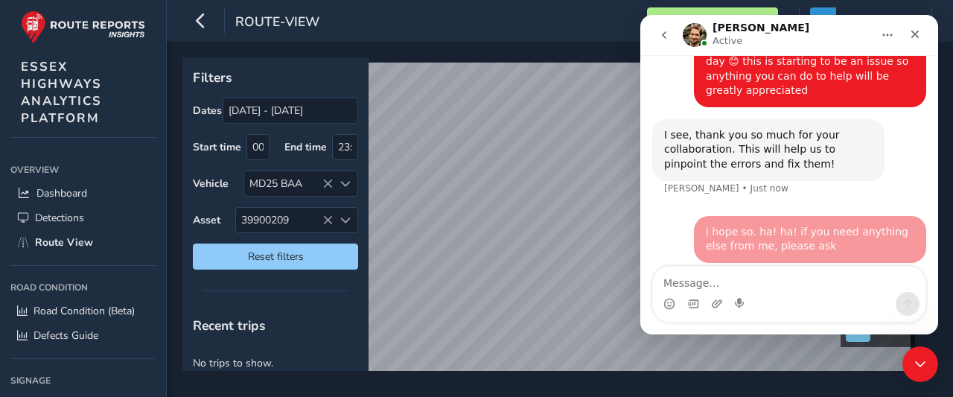
scroll to position [1434, 0]
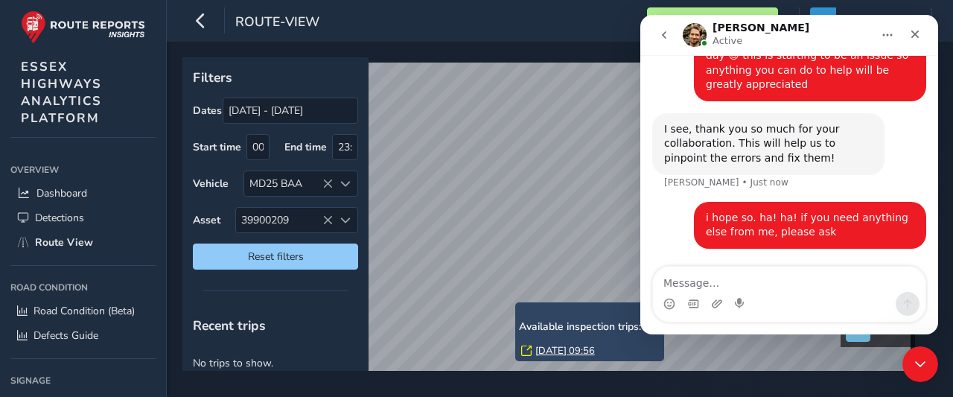
click at [570, 348] on link "[DATE] 09:56" at bounding box center [565, 350] width 60 height 13
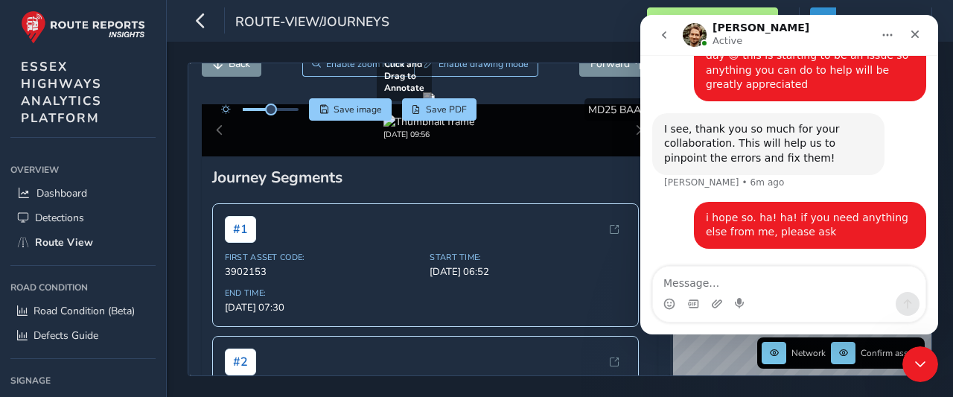
scroll to position [74, 0]
